Goal: Transaction & Acquisition: Subscribe to service/newsletter

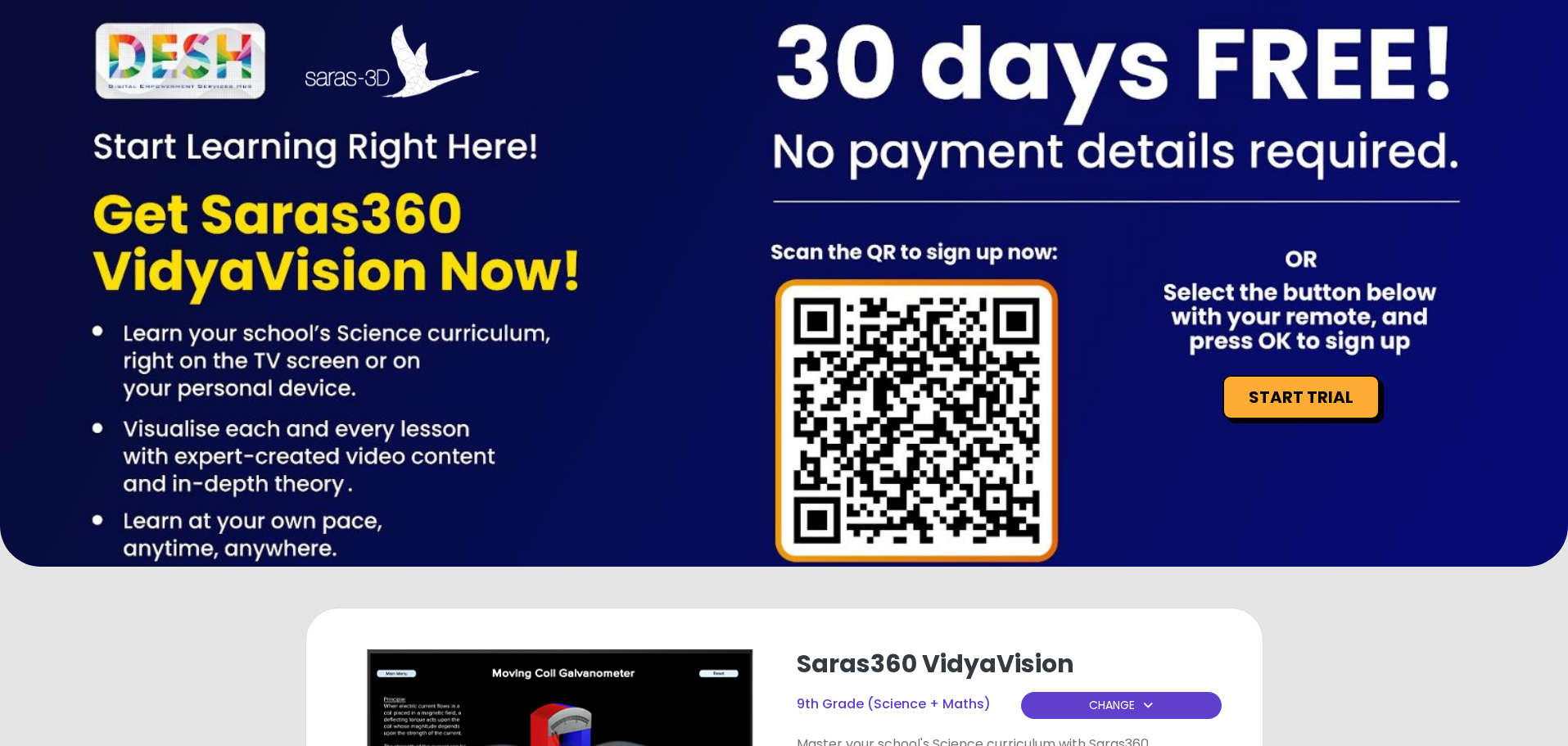
click at [786, 375] on div "START TRIAL" at bounding box center [784, 283] width 1568 height 566
click at [1058, 364] on div "START TRIAL" at bounding box center [784, 283] width 1568 height 566
drag, startPoint x: 875, startPoint y: 372, endPoint x: 1087, endPoint y: 244, distance: 247.6
click at [1087, 244] on div "START TRIAL" at bounding box center [784, 283] width 1568 height 566
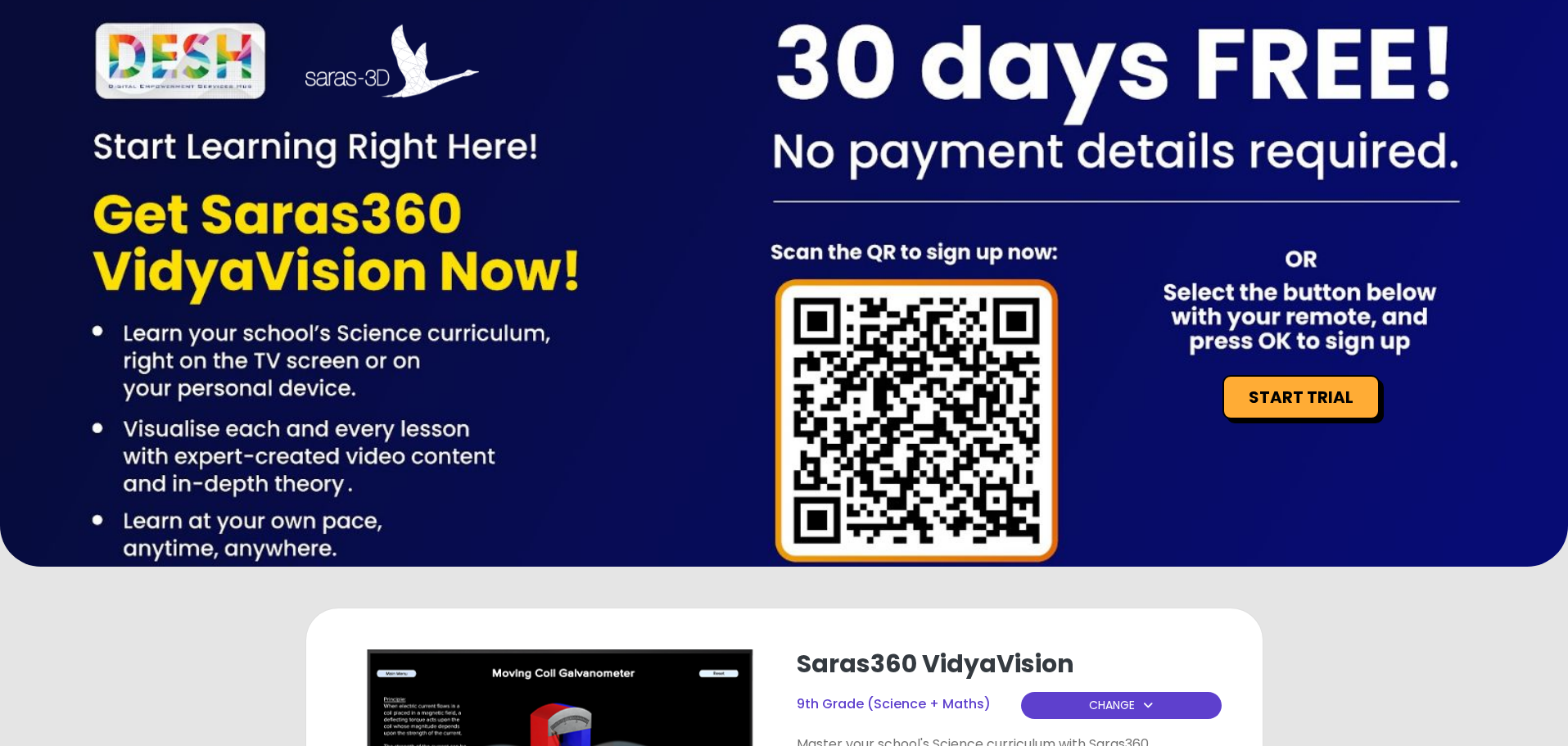
click at [928, 447] on div "START TRIAL" at bounding box center [784, 283] width 1568 height 566
drag, startPoint x: 928, startPoint y: 447, endPoint x: 1196, endPoint y: 182, distance: 376.9
click at [1214, 138] on div "START TRIAL" at bounding box center [784, 283] width 1568 height 566
click at [1196, 182] on div "START TRIAL" at bounding box center [784, 283] width 1568 height 566
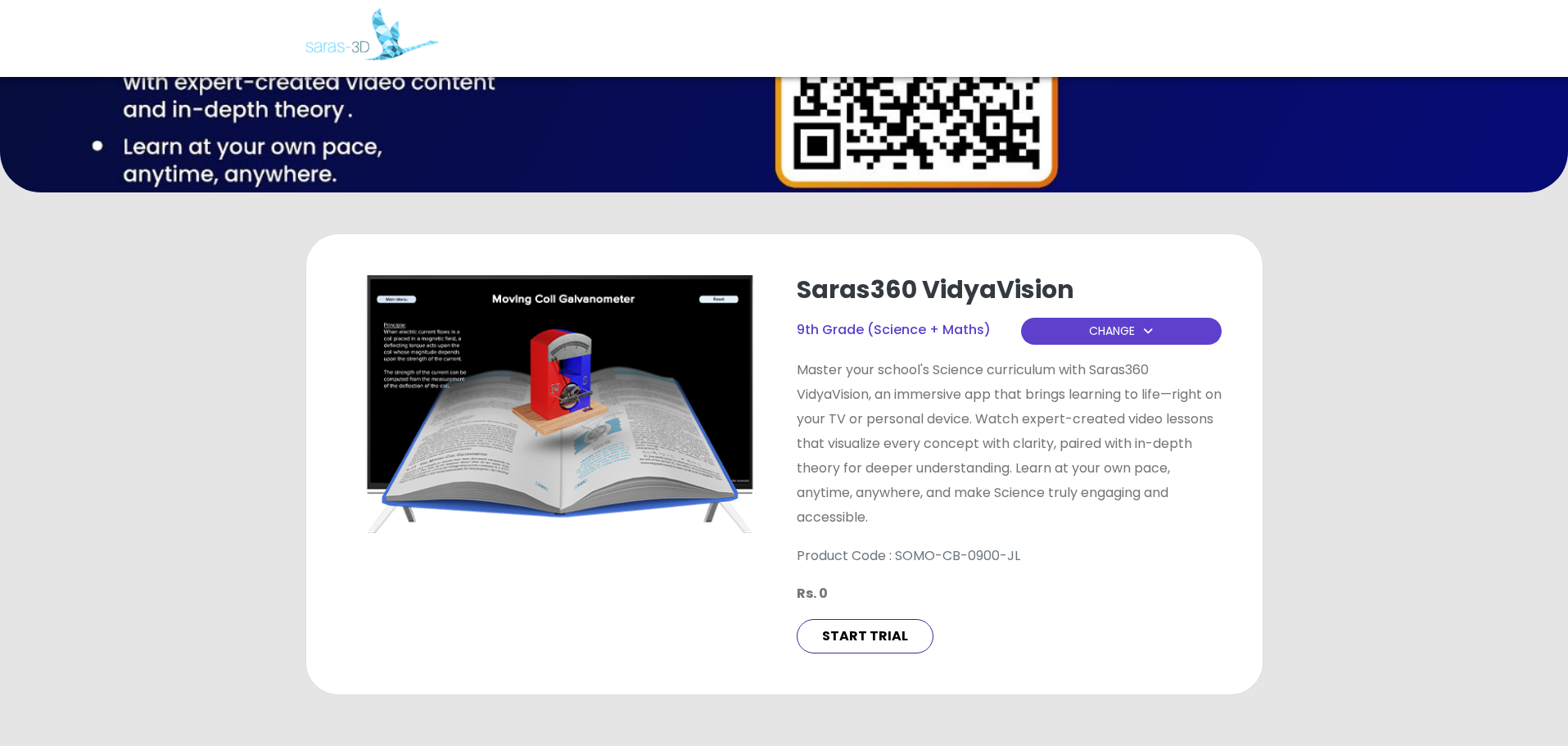
scroll to position [426, 0]
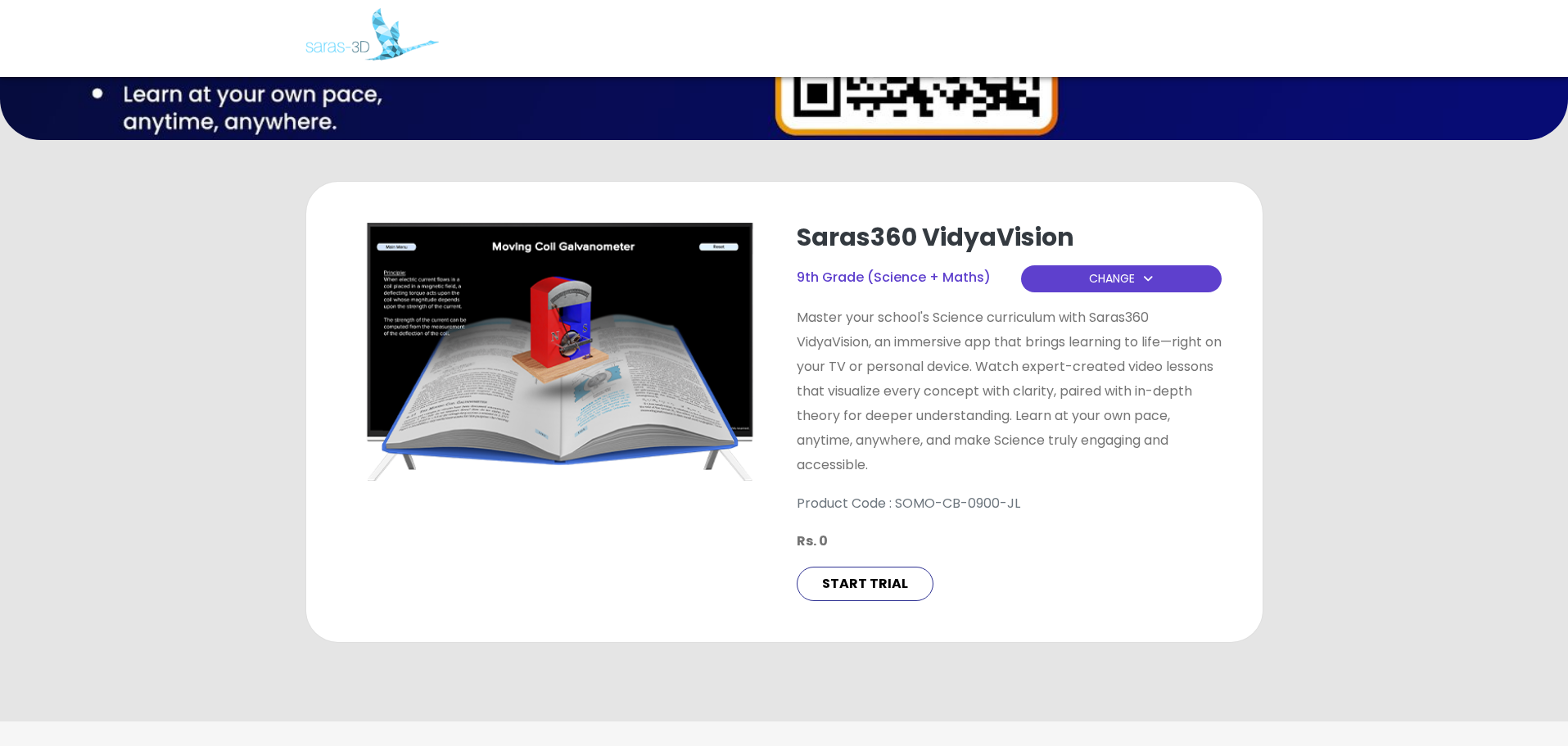
click at [1196, 182] on div "Saras360 VidyaVision 9th Grade (Science + Maths) CHANGE Master your school's Sc…" at bounding box center [784, 411] width 956 height 460
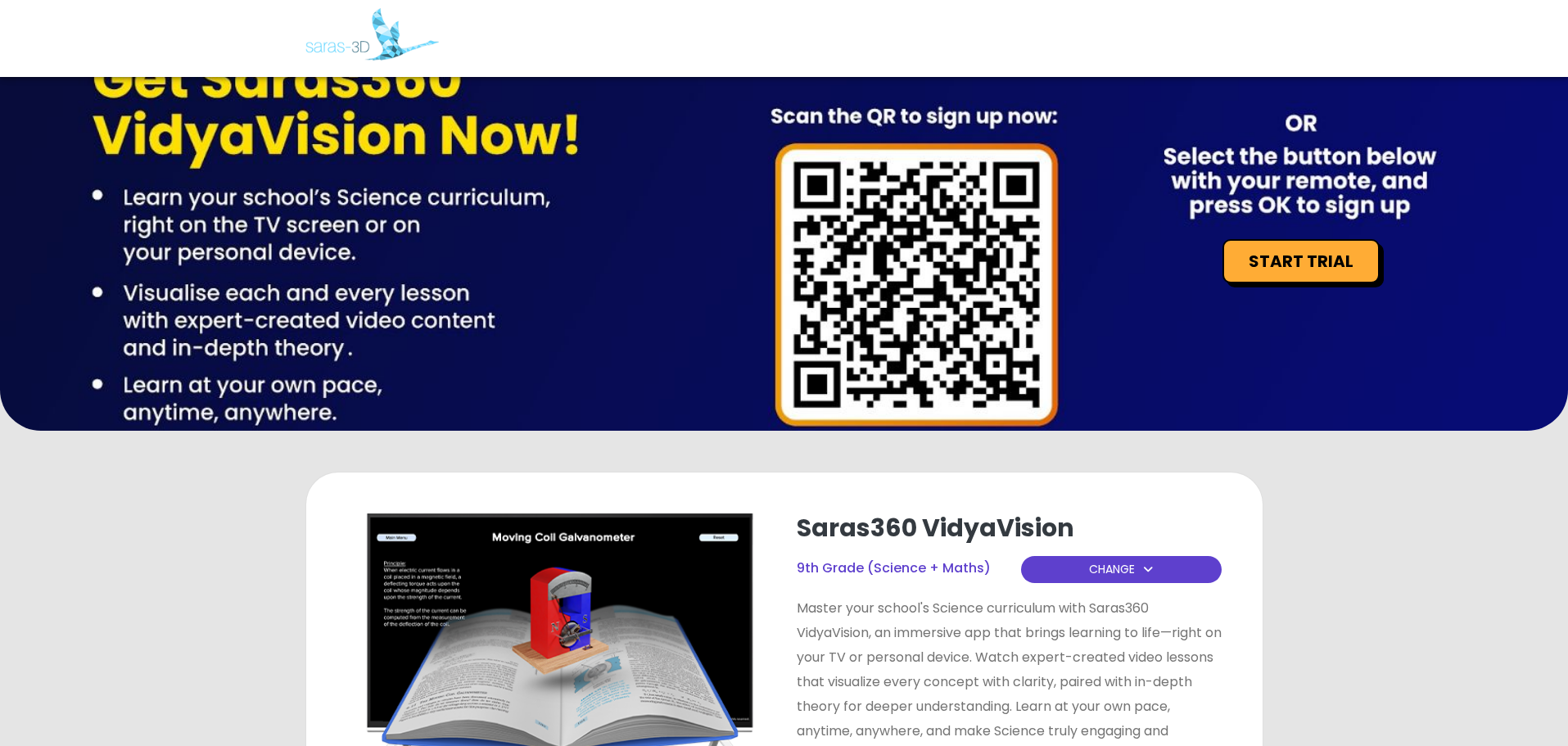
scroll to position [0, 0]
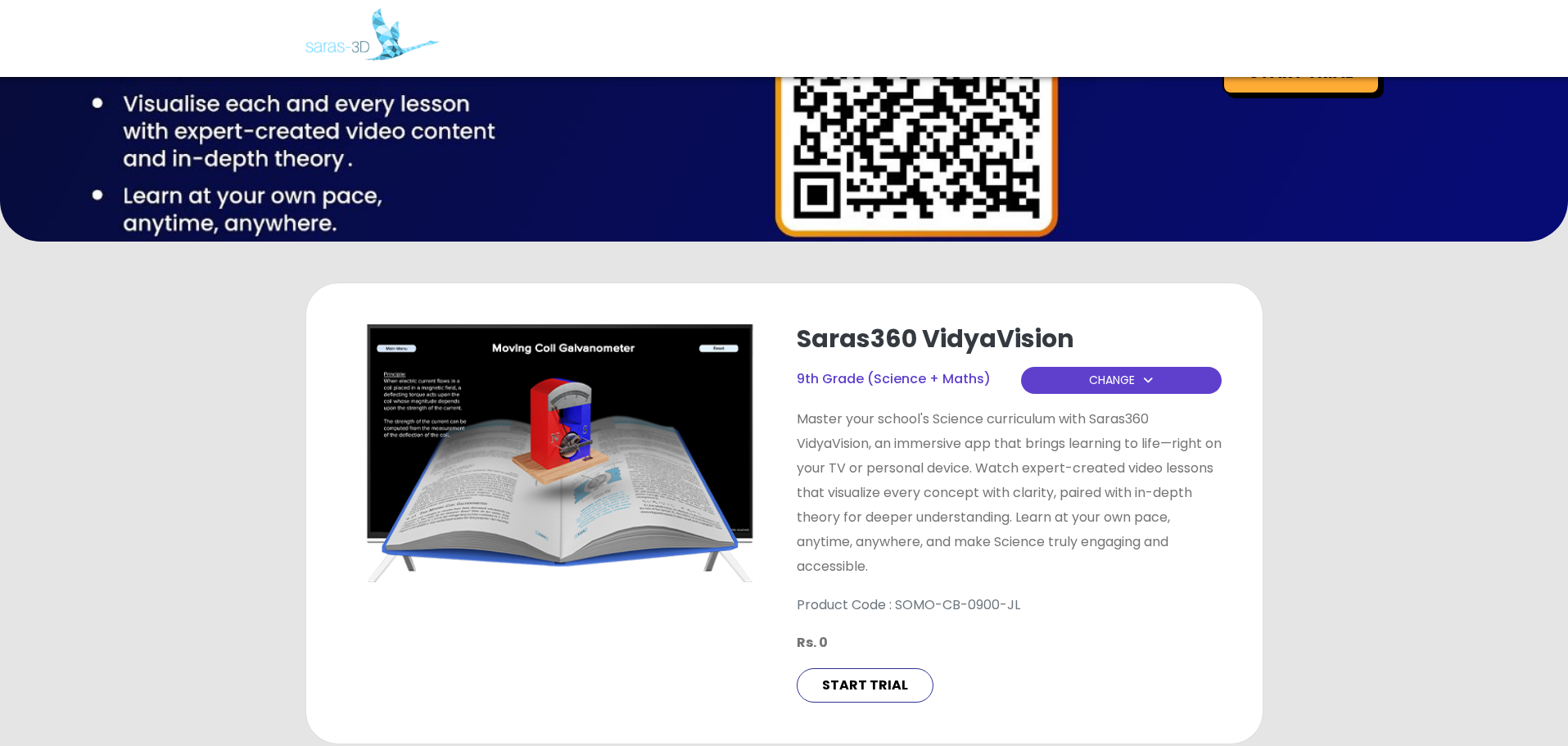
scroll to position [319, 0]
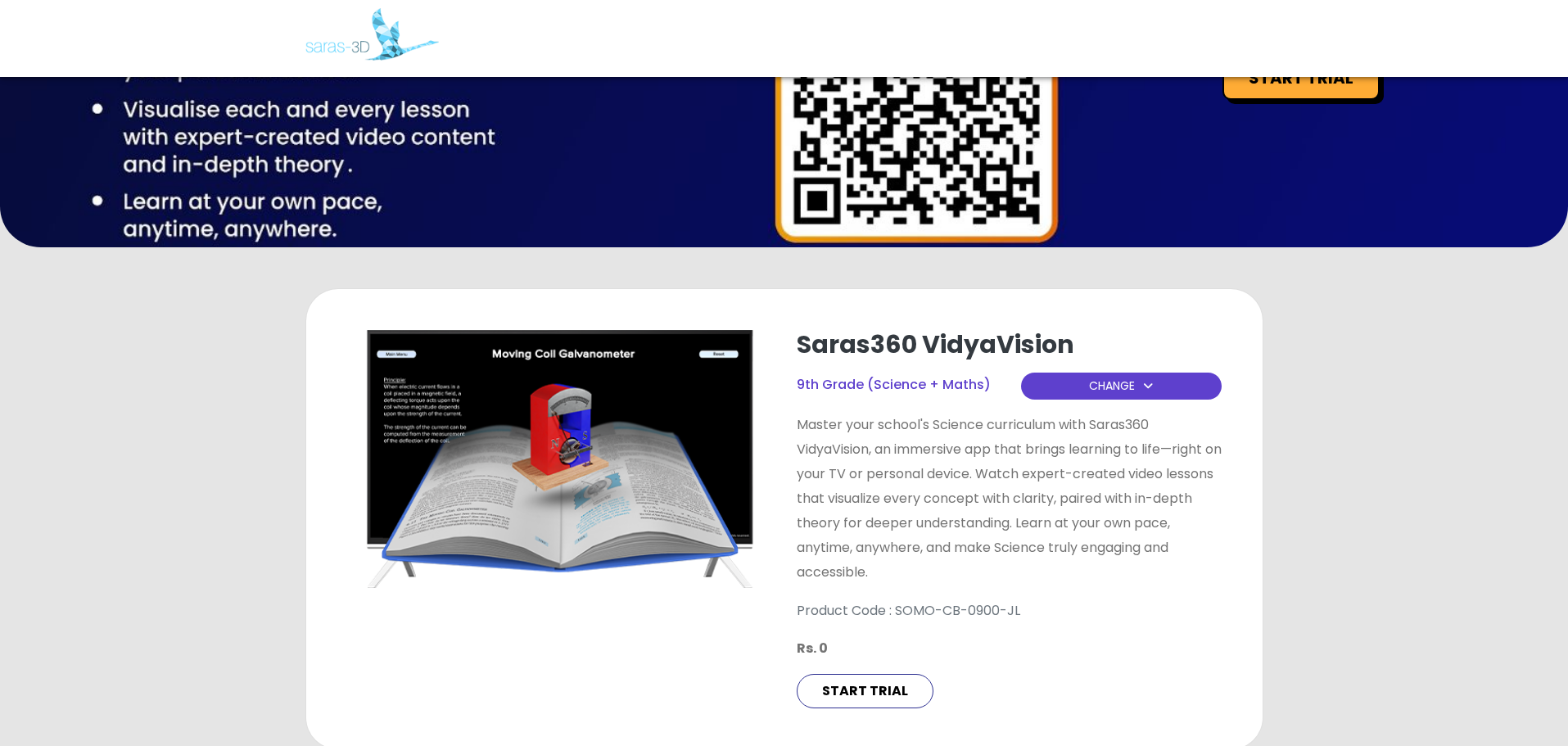
click at [1075, 398] on button "CHANGE" at bounding box center [1121, 385] width 200 height 27
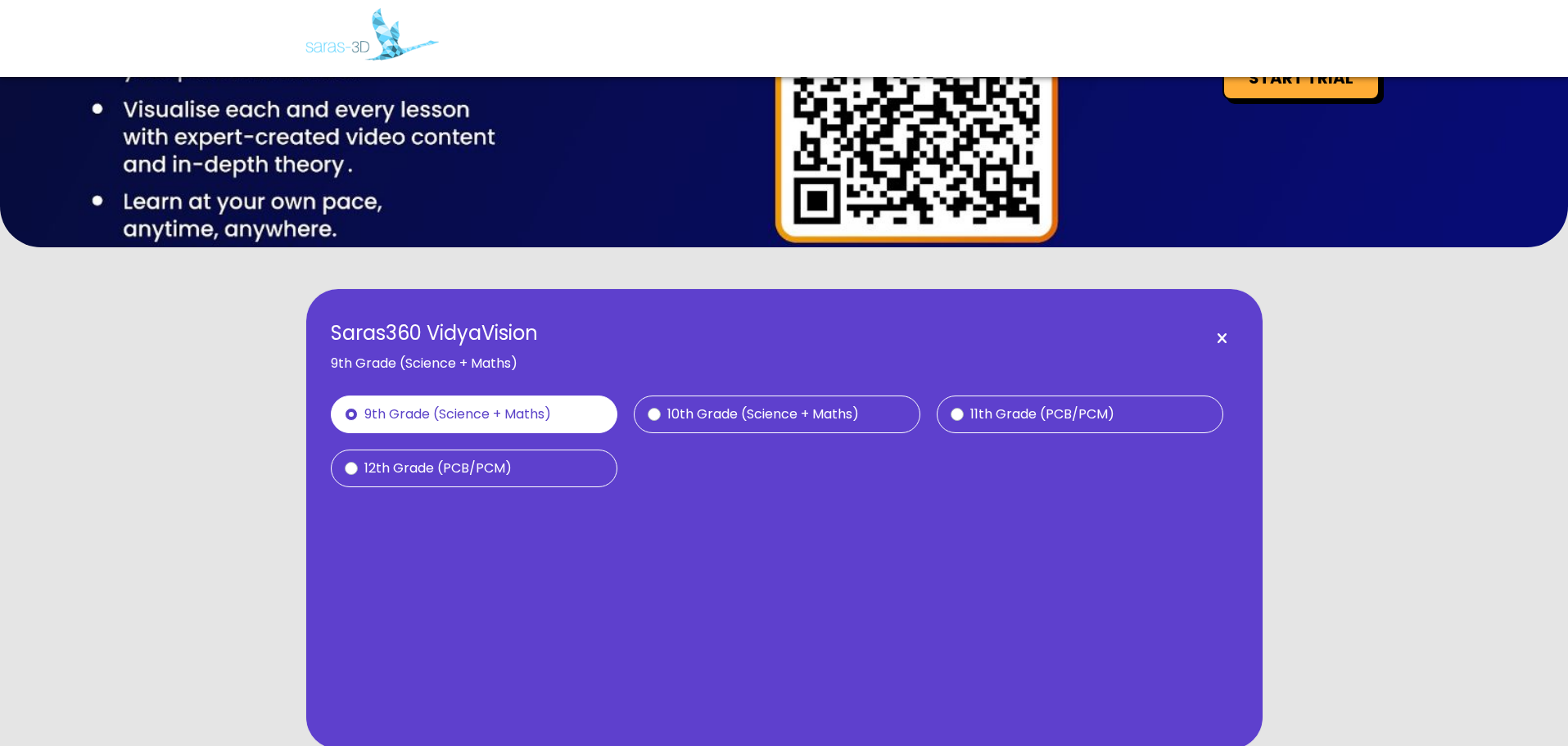
click at [1215, 351] on button "button" at bounding box center [1222, 338] width 32 height 33
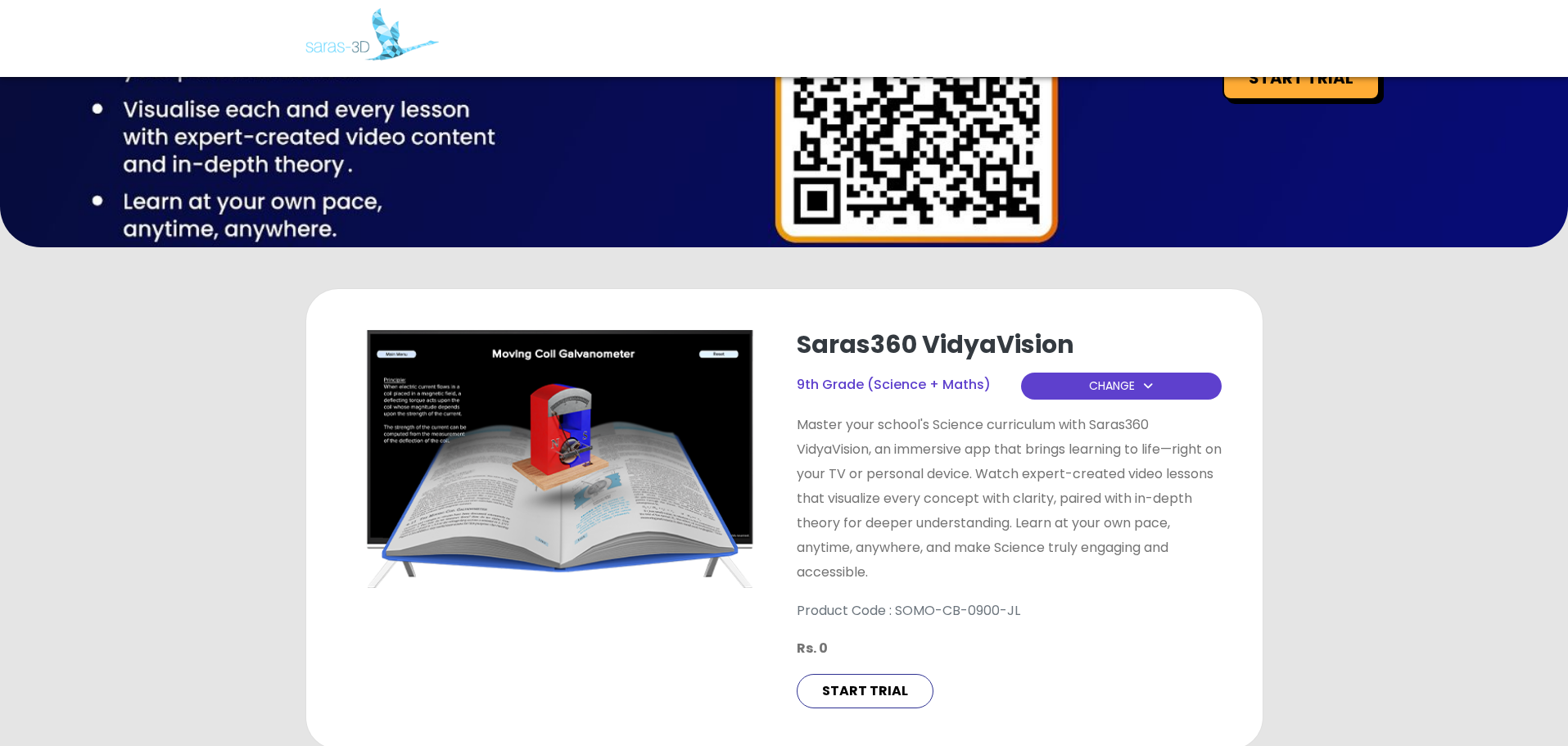
scroll to position [0, 0]
